Goal: Task Accomplishment & Management: Complete application form

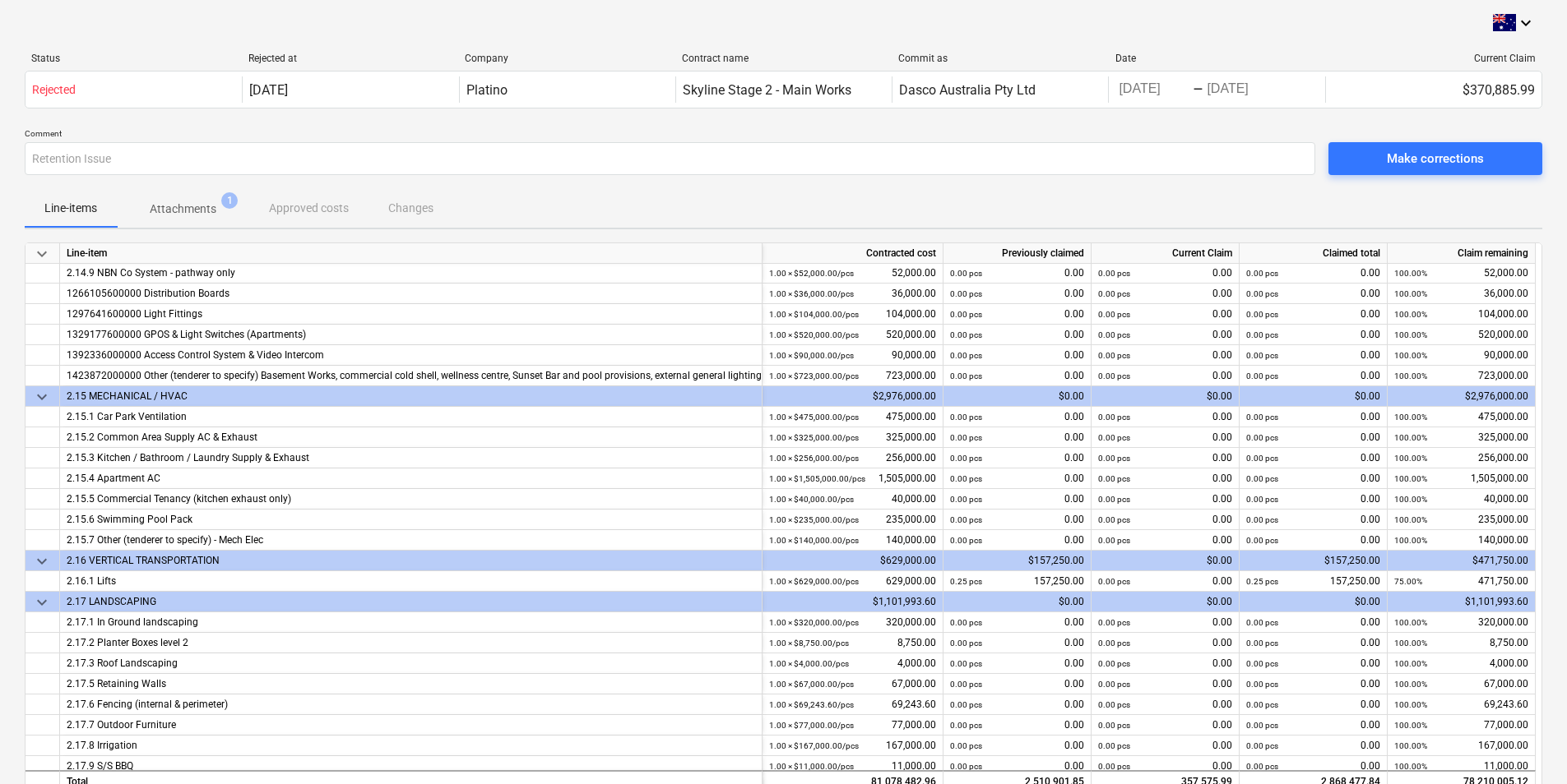
scroll to position [2002, 0]
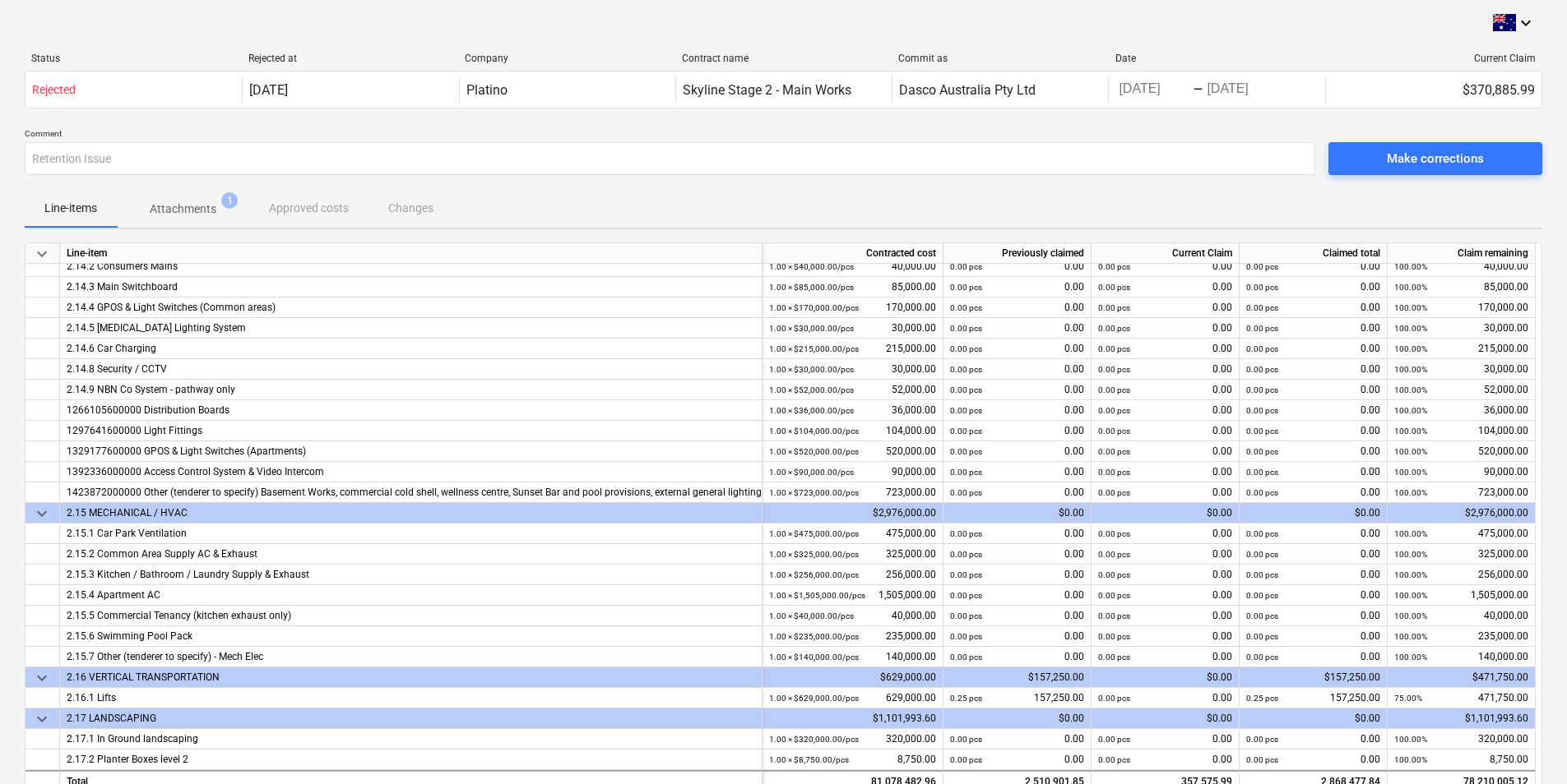
click at [154, 206] on p "Attachments" at bounding box center [183, 209] width 67 height 17
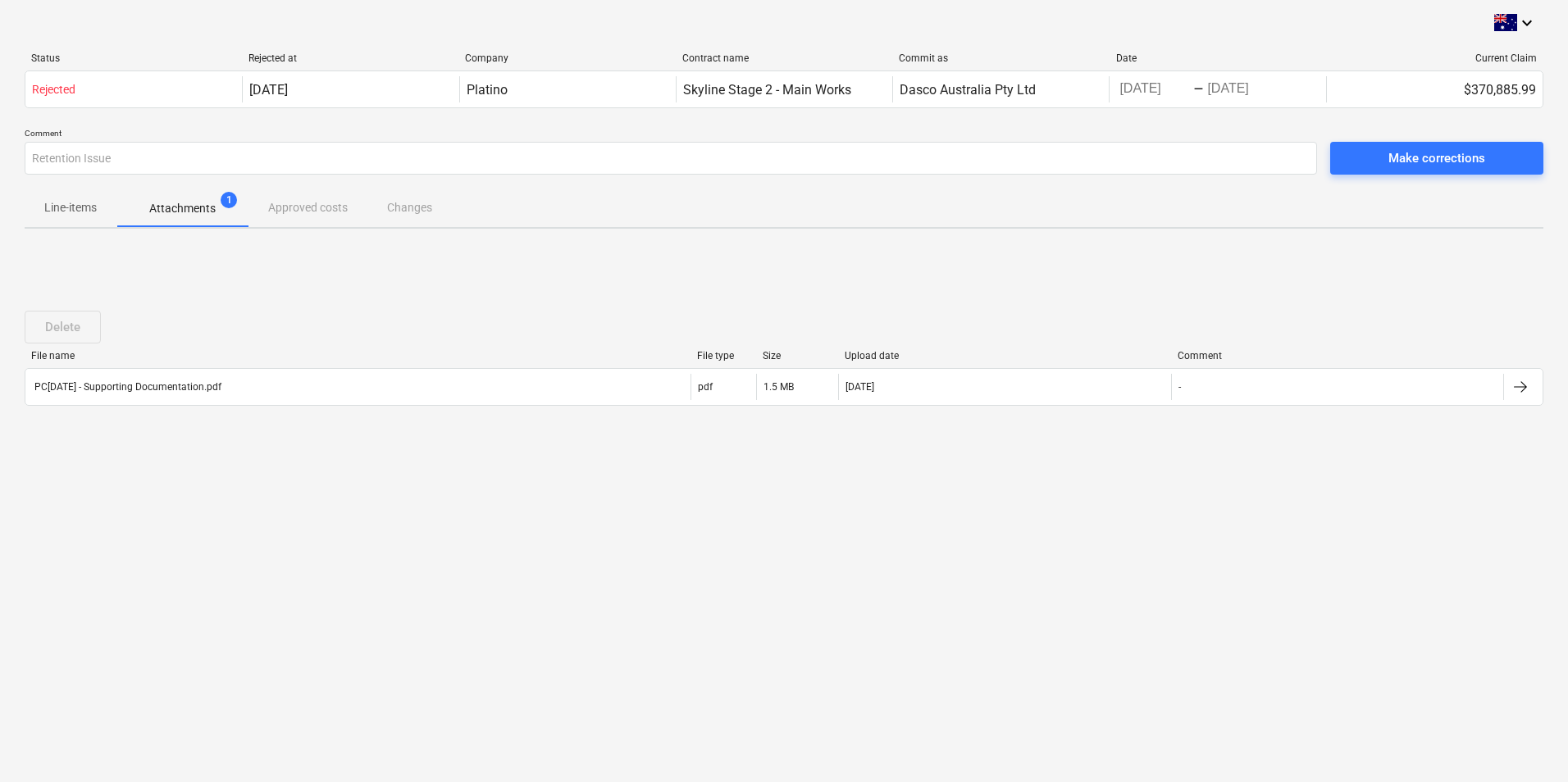
click at [63, 214] on p "Line-items" at bounding box center [71, 207] width 53 height 17
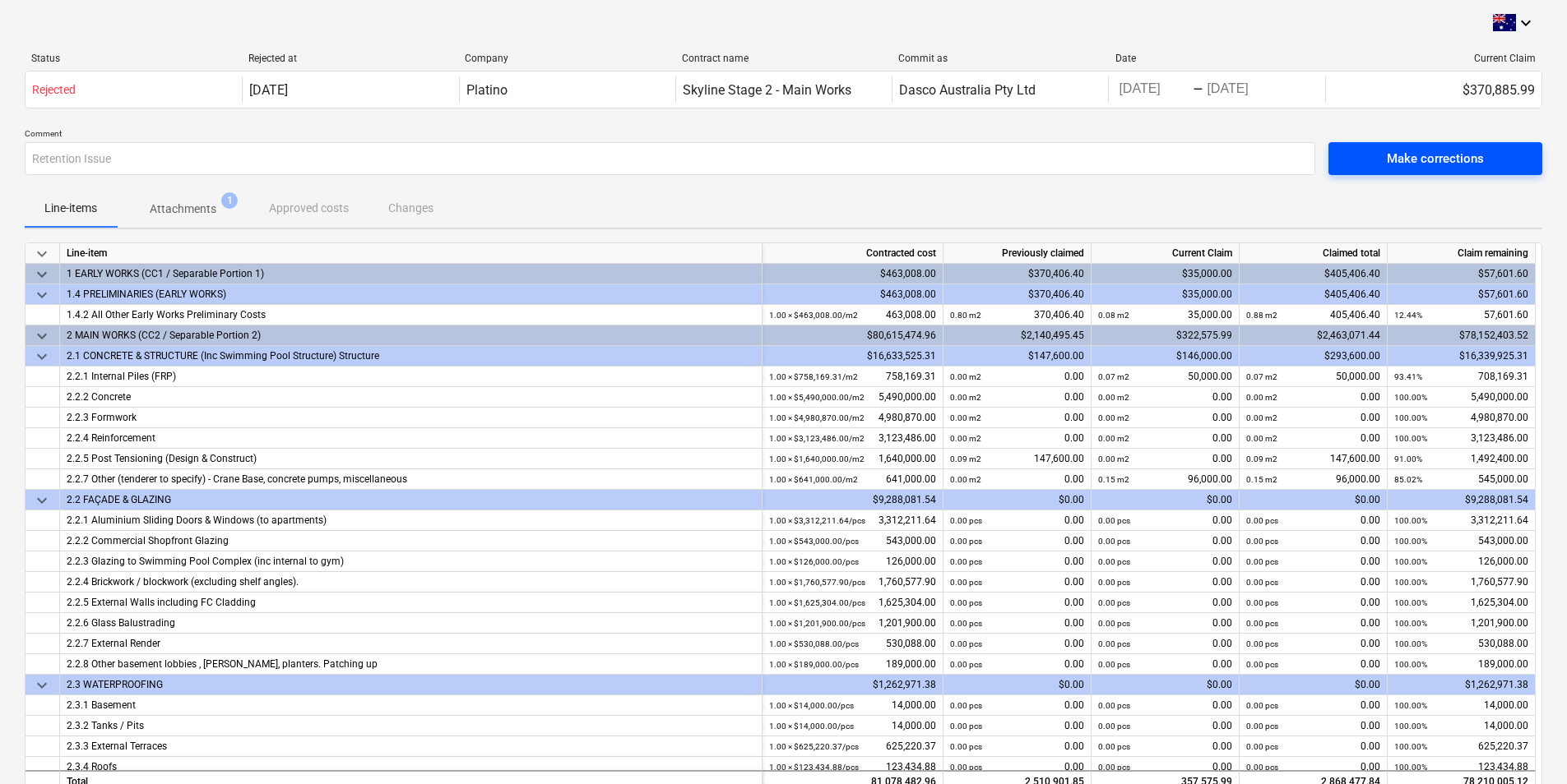
click at [1447, 154] on div "Make corrections" at bounding box center [1435, 159] width 97 height 21
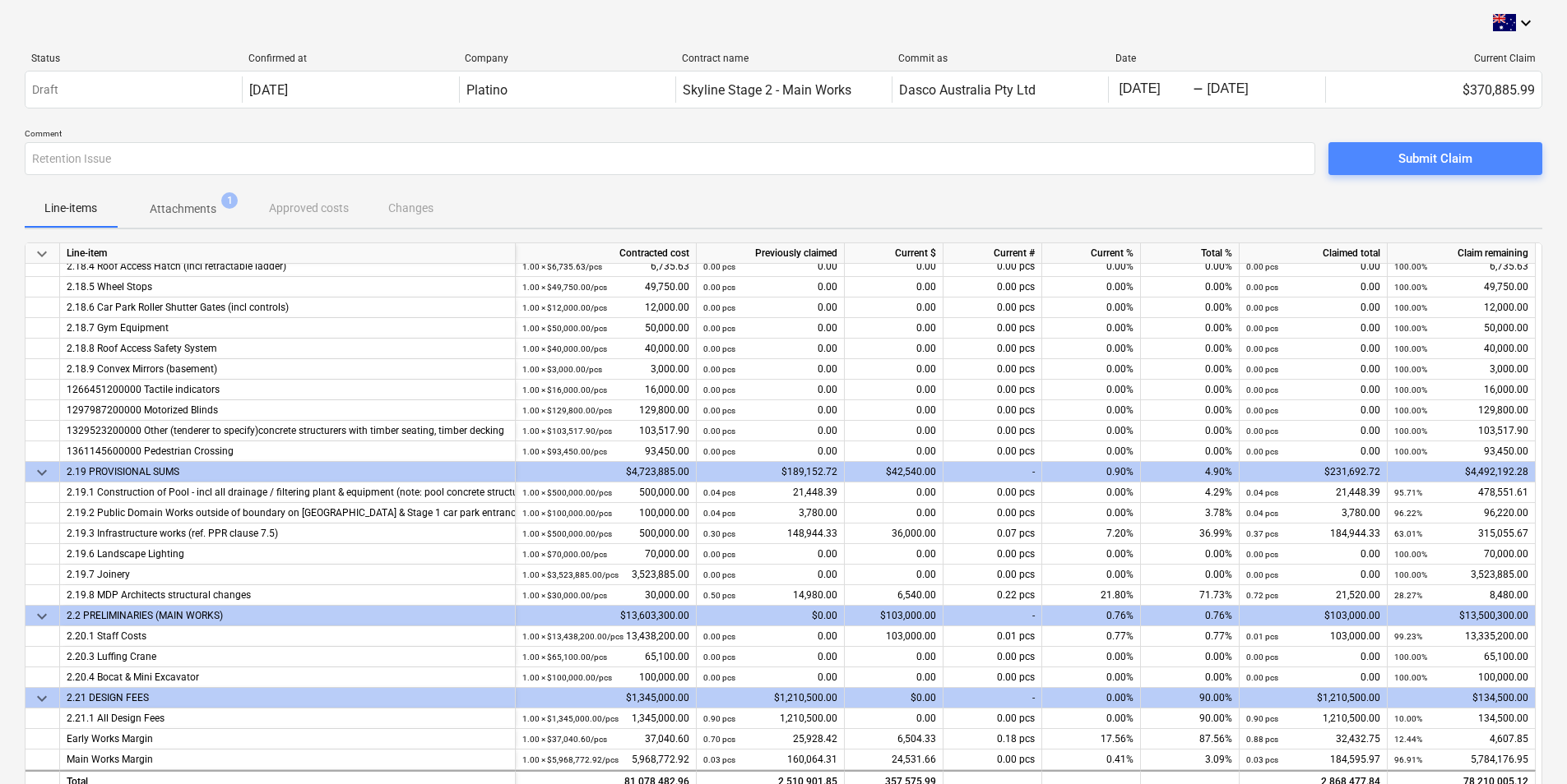
click at [1410, 155] on div "Submit Claim" at bounding box center [1435, 159] width 74 height 21
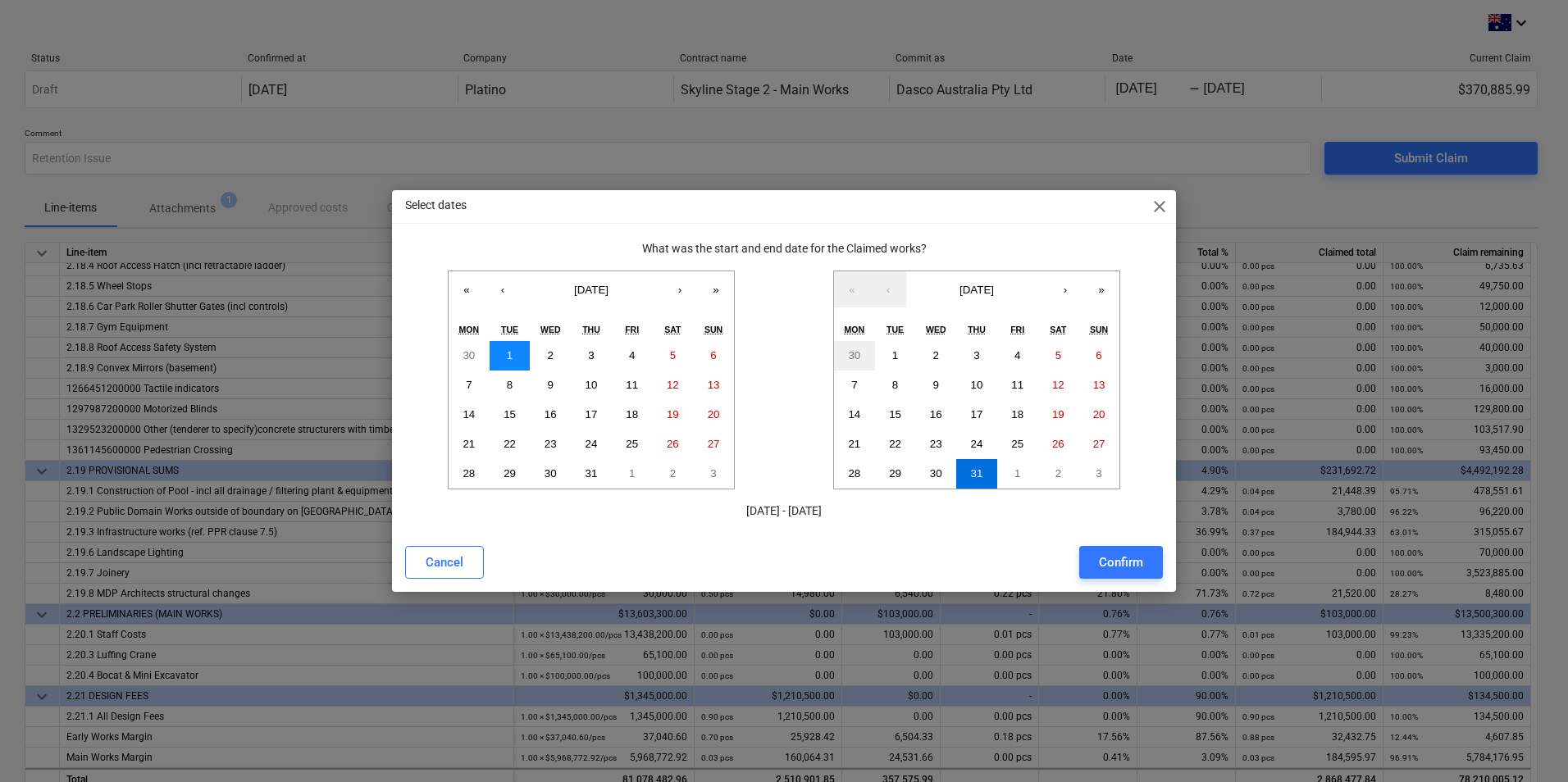
click at [516, 347] on button "1" at bounding box center [510, 356] width 41 height 30
click at [975, 472] on abbr "31" at bounding box center [977, 473] width 12 height 12
click at [1117, 560] on div "Confirm" at bounding box center [1121, 562] width 44 height 21
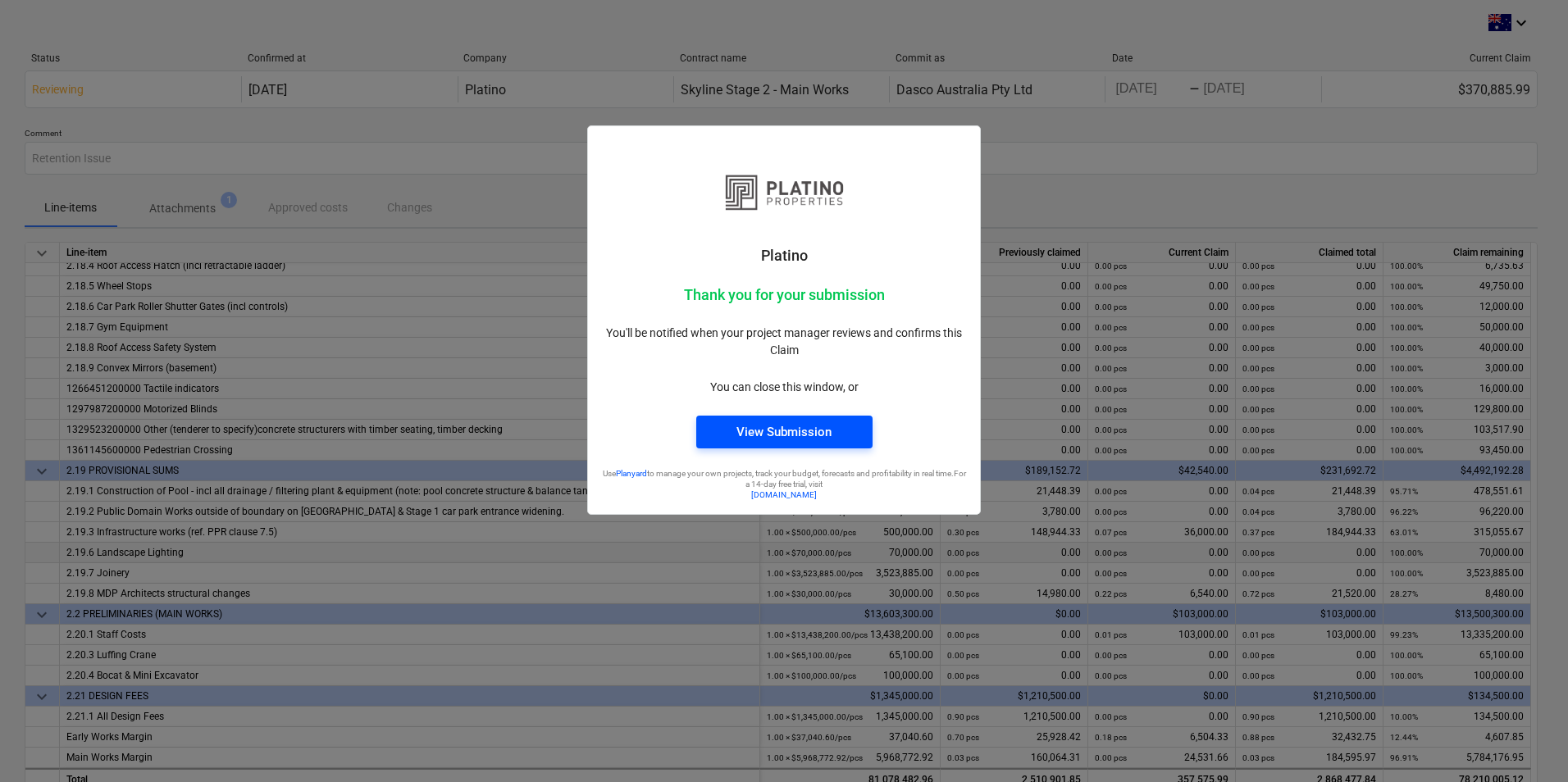
click at [777, 424] on div "View Submission" at bounding box center [784, 433] width 95 height 21
